Goal: Task Accomplishment & Management: Manage account settings

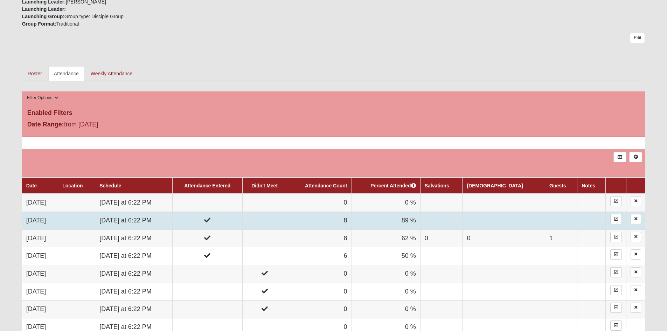
scroll to position [280, 0]
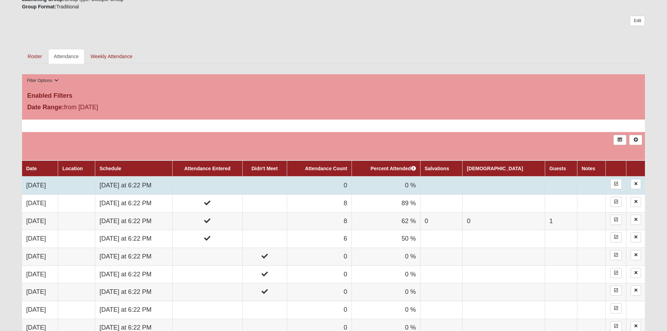
click at [150, 181] on td "[DATE] at 6:22 PM" at bounding box center [133, 185] width 77 height 18
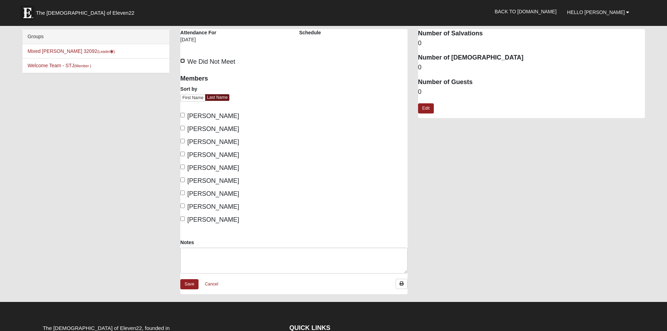
click at [183, 61] on input "We Did Not Meet" at bounding box center [182, 60] width 5 height 5
checkbox input "true"
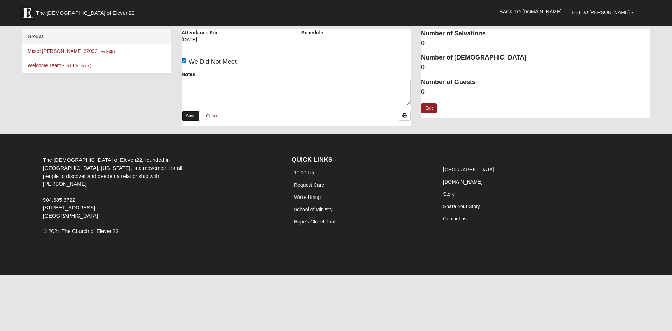
click at [189, 116] on link "Save" at bounding box center [191, 116] width 18 height 10
